Goal: Entertainment & Leisure: Browse casually

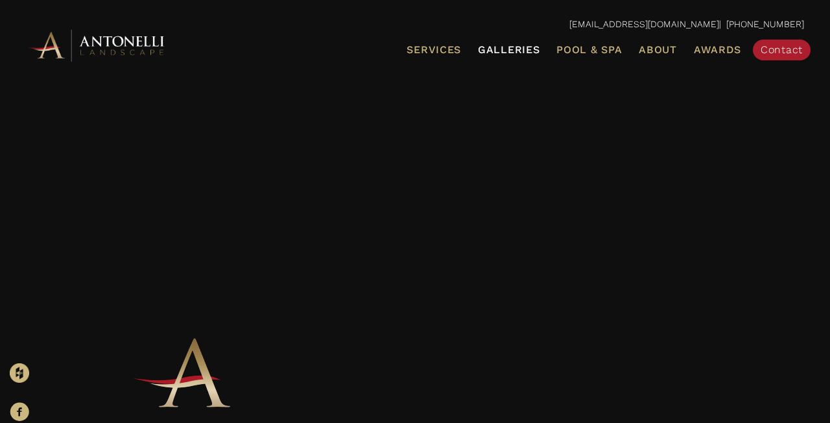
click at [502, 53] on span "Galleries" at bounding box center [509, 49] width 62 height 12
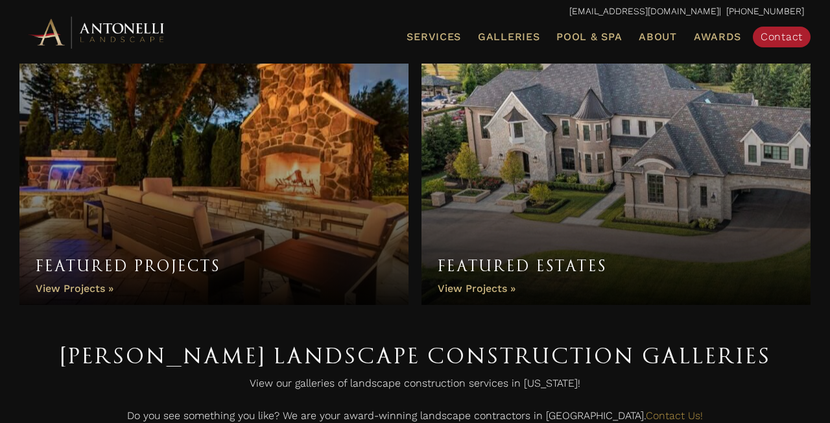
scroll to position [42, 0]
click at [491, 191] on link "Featured Estates" at bounding box center [615, 169] width 389 height 272
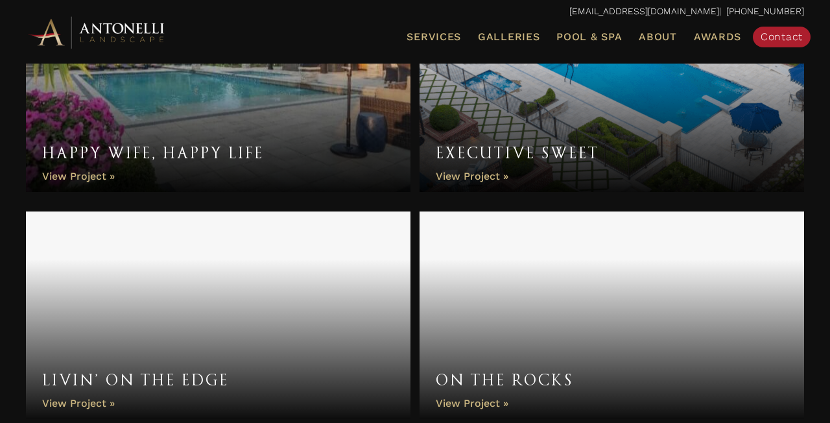
scroll to position [750, 0]
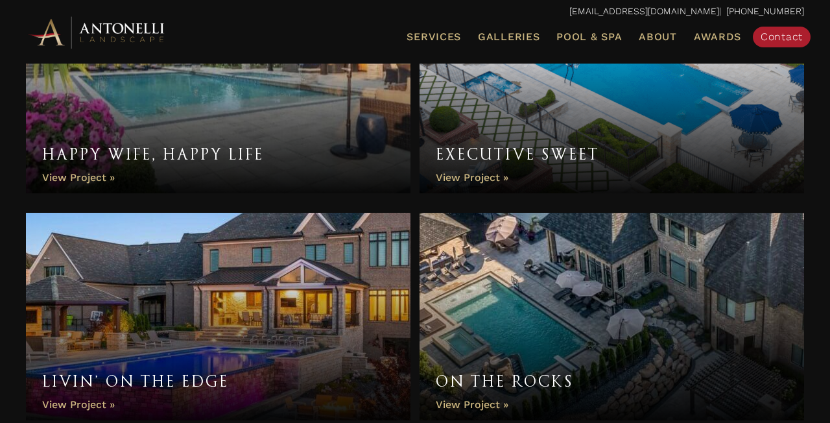
click at [535, 317] on link "On the Rocks" at bounding box center [611, 316] width 384 height 207
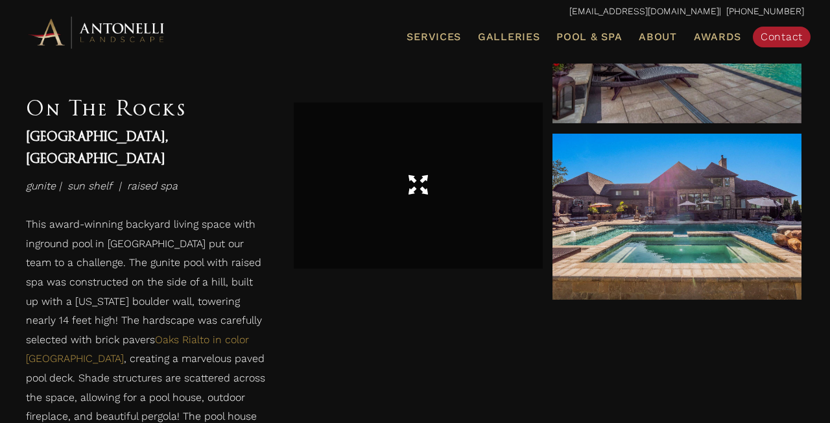
scroll to position [1128, 0]
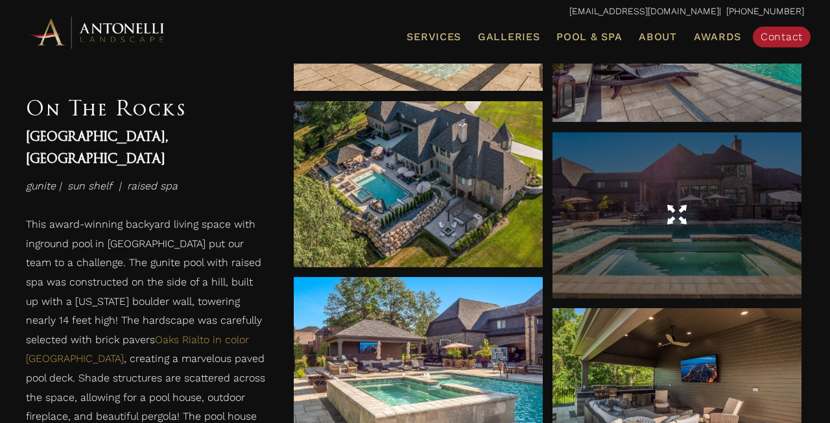
click at [661, 238] on div at bounding box center [676, 215] width 249 height 166
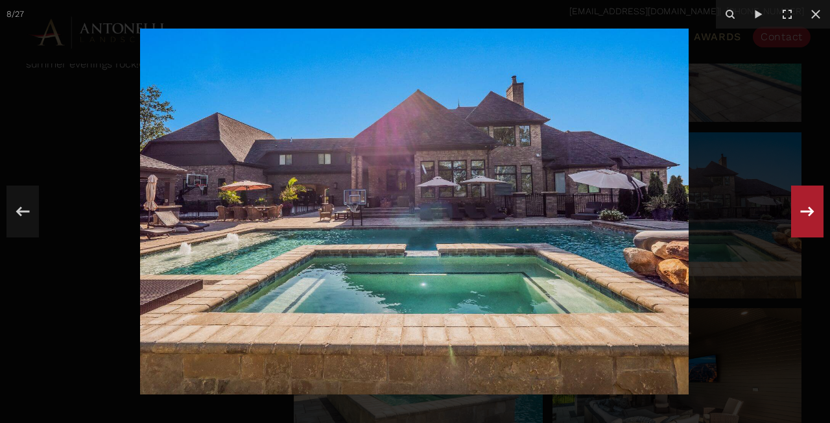
click at [808, 215] on icon at bounding box center [806, 211] width 23 height 43
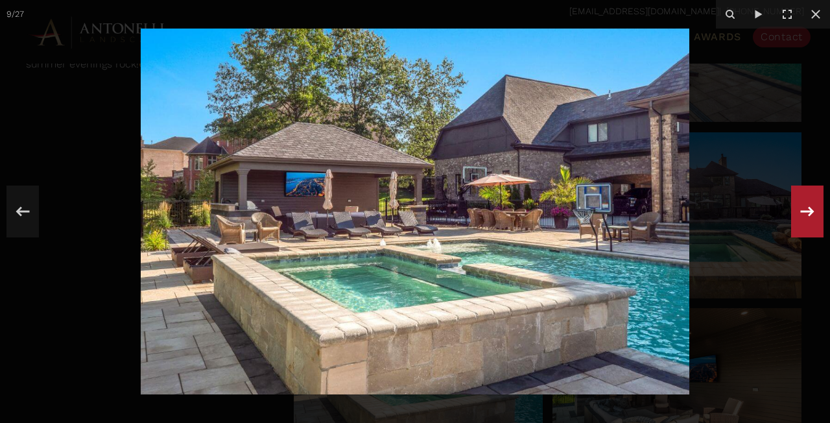
click at [808, 215] on icon at bounding box center [806, 211] width 23 height 43
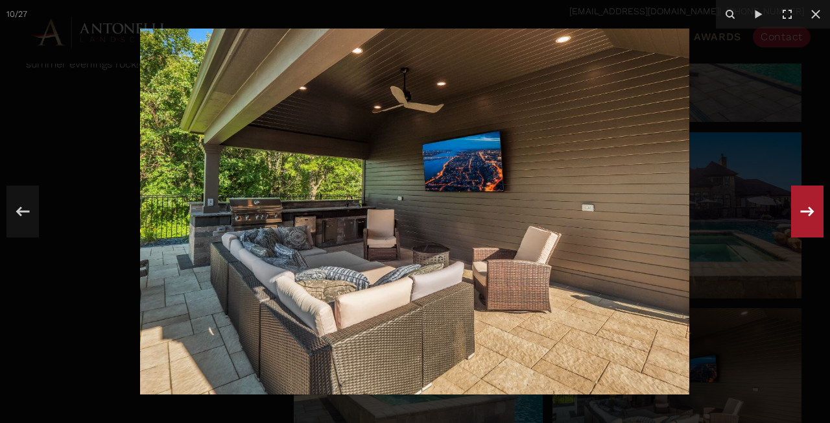
click at [808, 215] on icon at bounding box center [806, 211] width 23 height 43
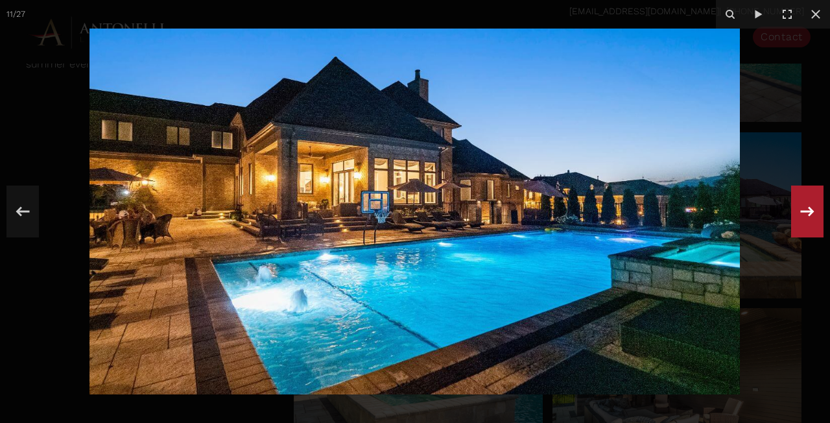
click at [813, 201] on icon at bounding box center [806, 211] width 23 height 43
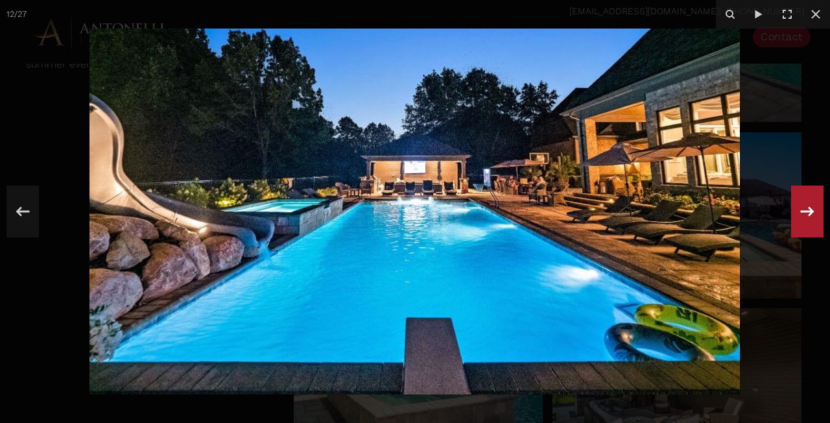
click at [813, 201] on icon at bounding box center [806, 211] width 23 height 43
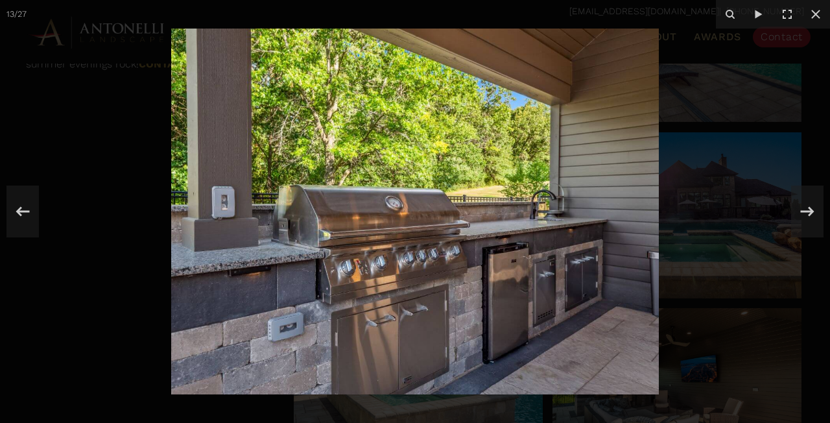
click at [813, 201] on icon at bounding box center [806, 211] width 23 height 43
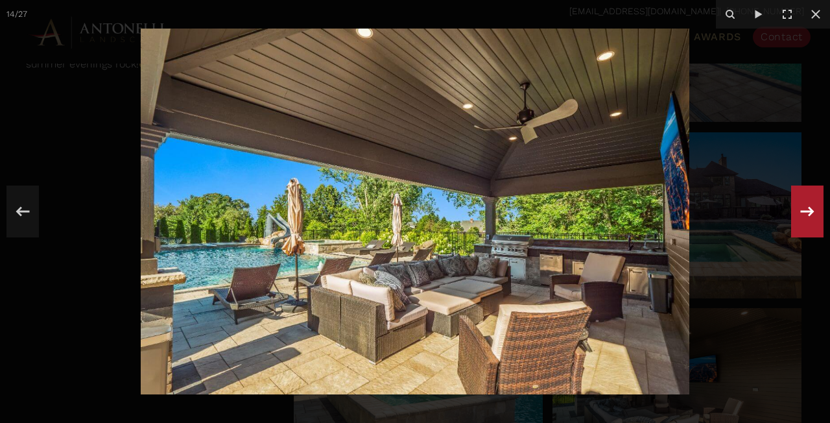
click at [811, 209] on icon at bounding box center [806, 211] width 23 height 43
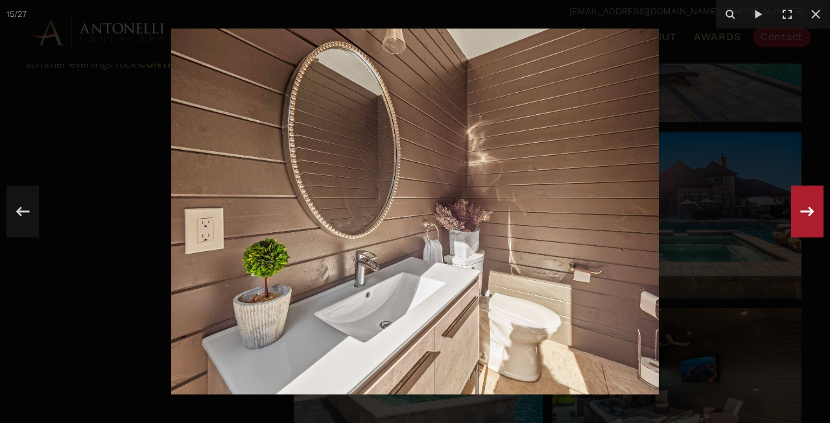
click at [811, 209] on icon at bounding box center [806, 211] width 23 height 43
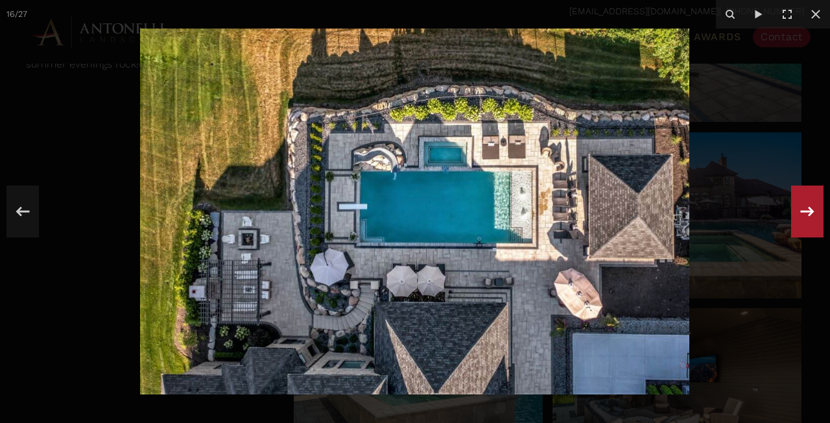
click at [811, 209] on div "16 / 27" at bounding box center [415, 211] width 830 height 423
click at [805, 213] on icon at bounding box center [806, 211] width 23 height 43
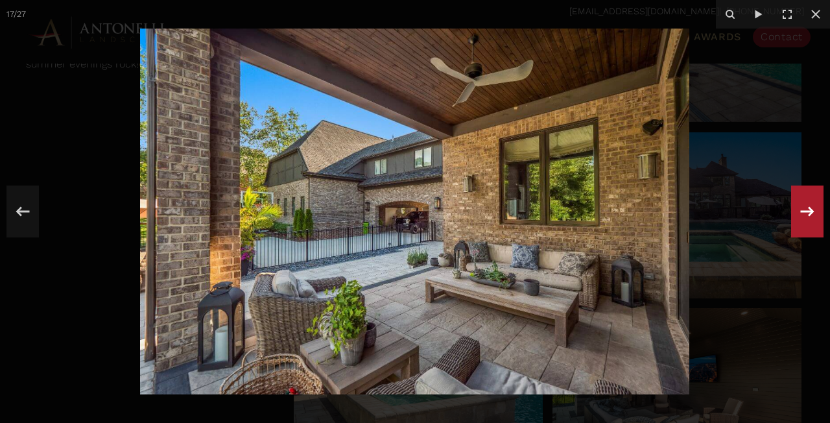
click at [805, 213] on icon at bounding box center [806, 211] width 23 height 43
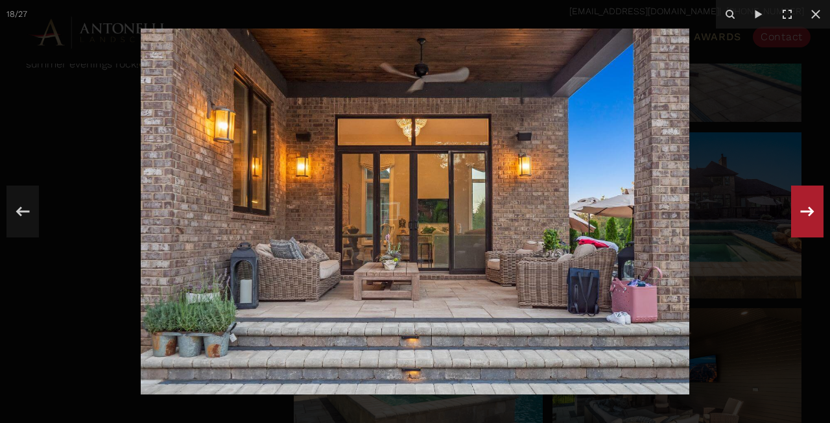
click at [805, 213] on icon at bounding box center [806, 211] width 23 height 43
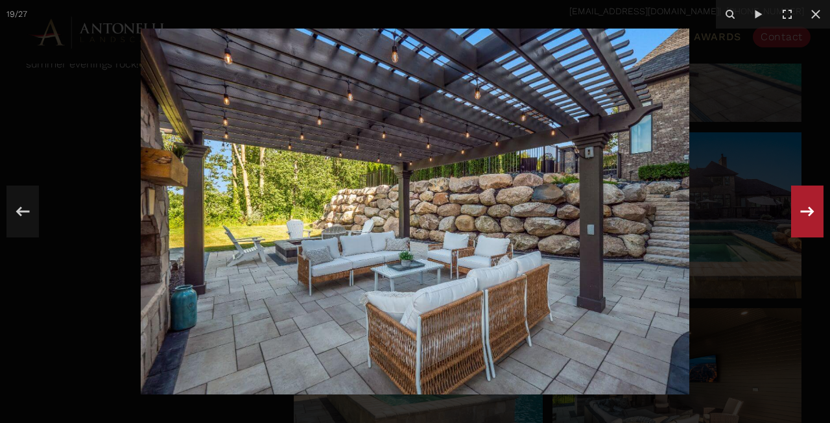
click at [805, 213] on icon at bounding box center [806, 211] width 23 height 43
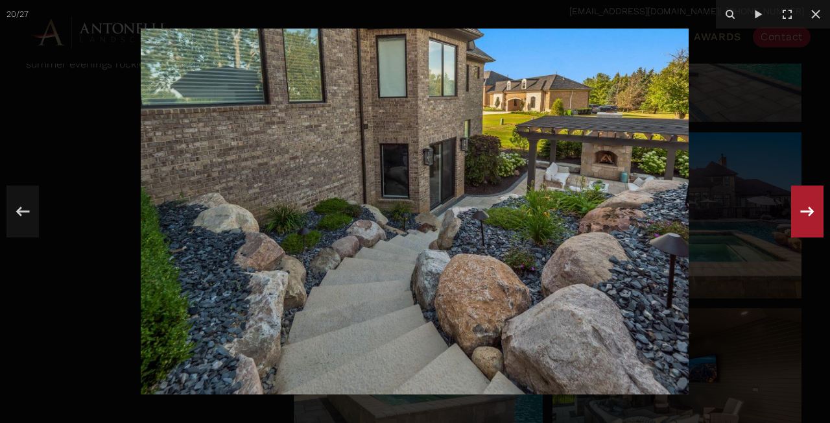
click at [805, 213] on icon at bounding box center [806, 211] width 23 height 43
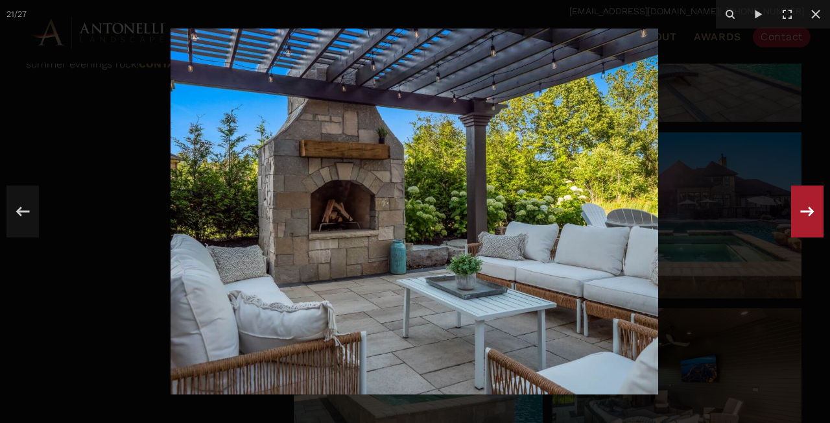
click at [805, 213] on icon at bounding box center [806, 211] width 23 height 43
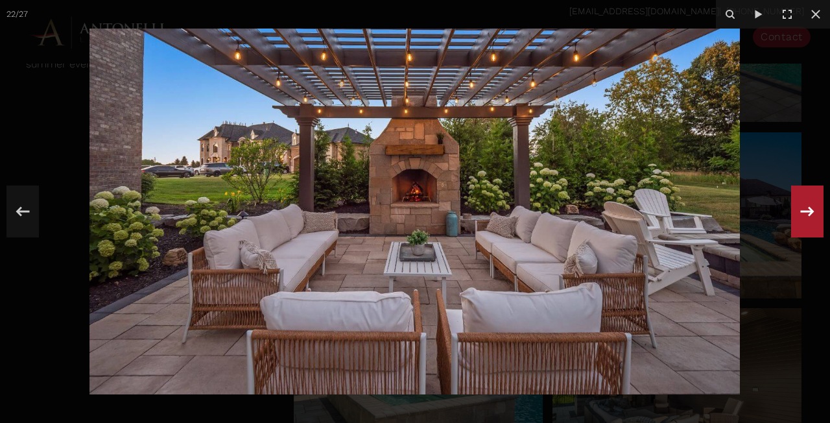
click at [805, 213] on icon at bounding box center [806, 211] width 23 height 43
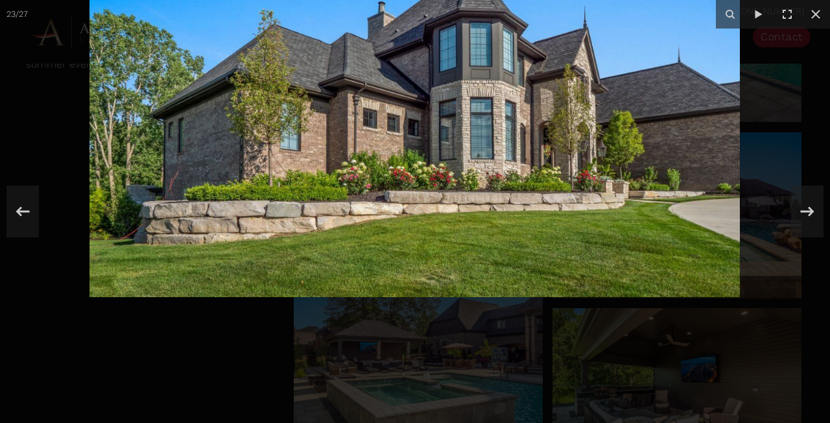
drag, startPoint x: 467, startPoint y: 273, endPoint x: 434, endPoint y: 168, distance: 110.1
click at [434, 168] on img at bounding box center [414, 114] width 650 height 366
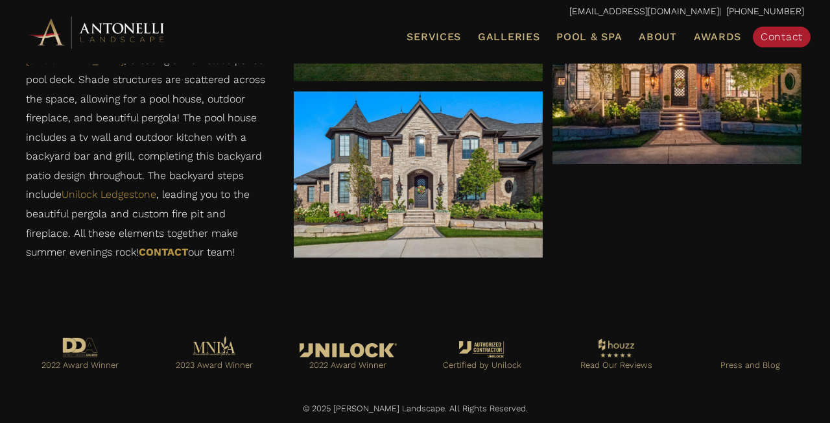
scroll to position [2836, 0]
